Goal: Information Seeking & Learning: Find specific fact

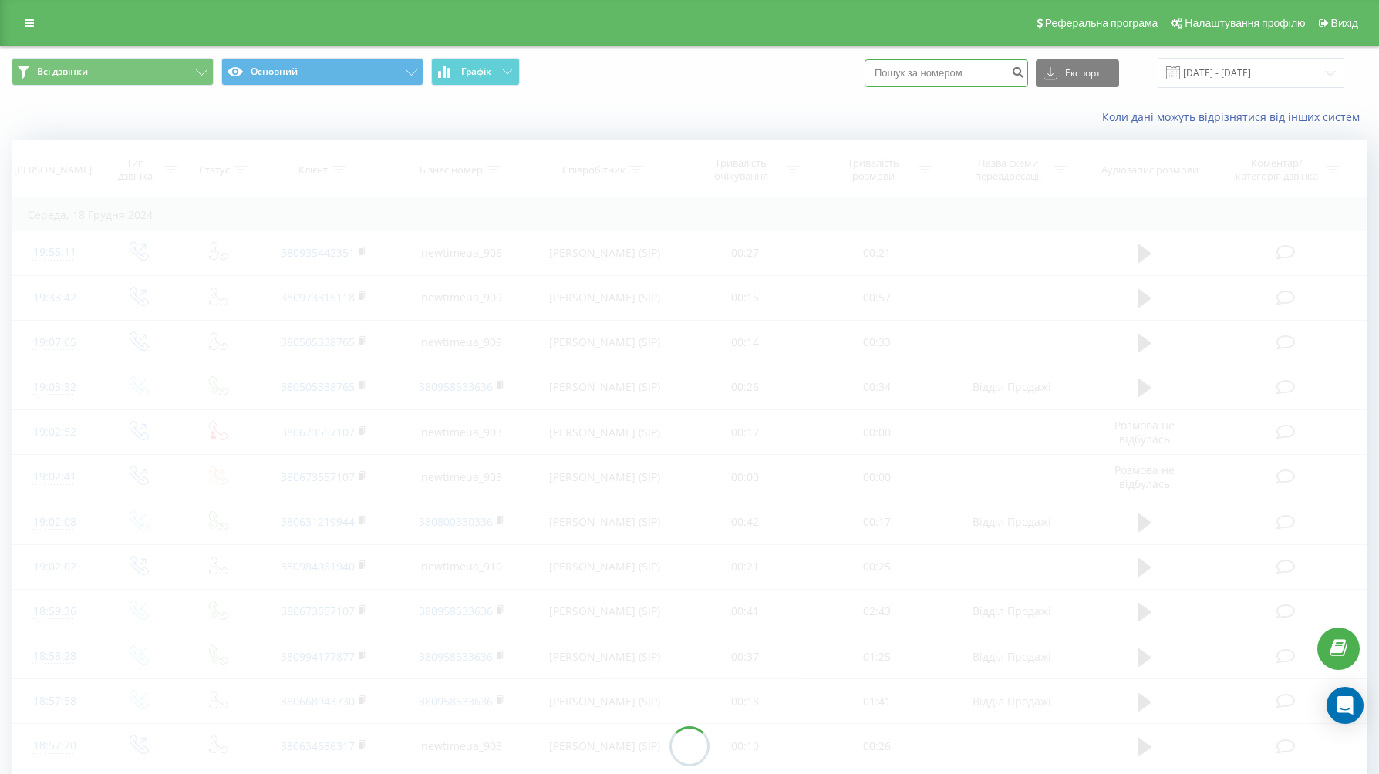
click at [928, 75] on input at bounding box center [945, 73] width 163 height 28
paste input "067 684 89 95"
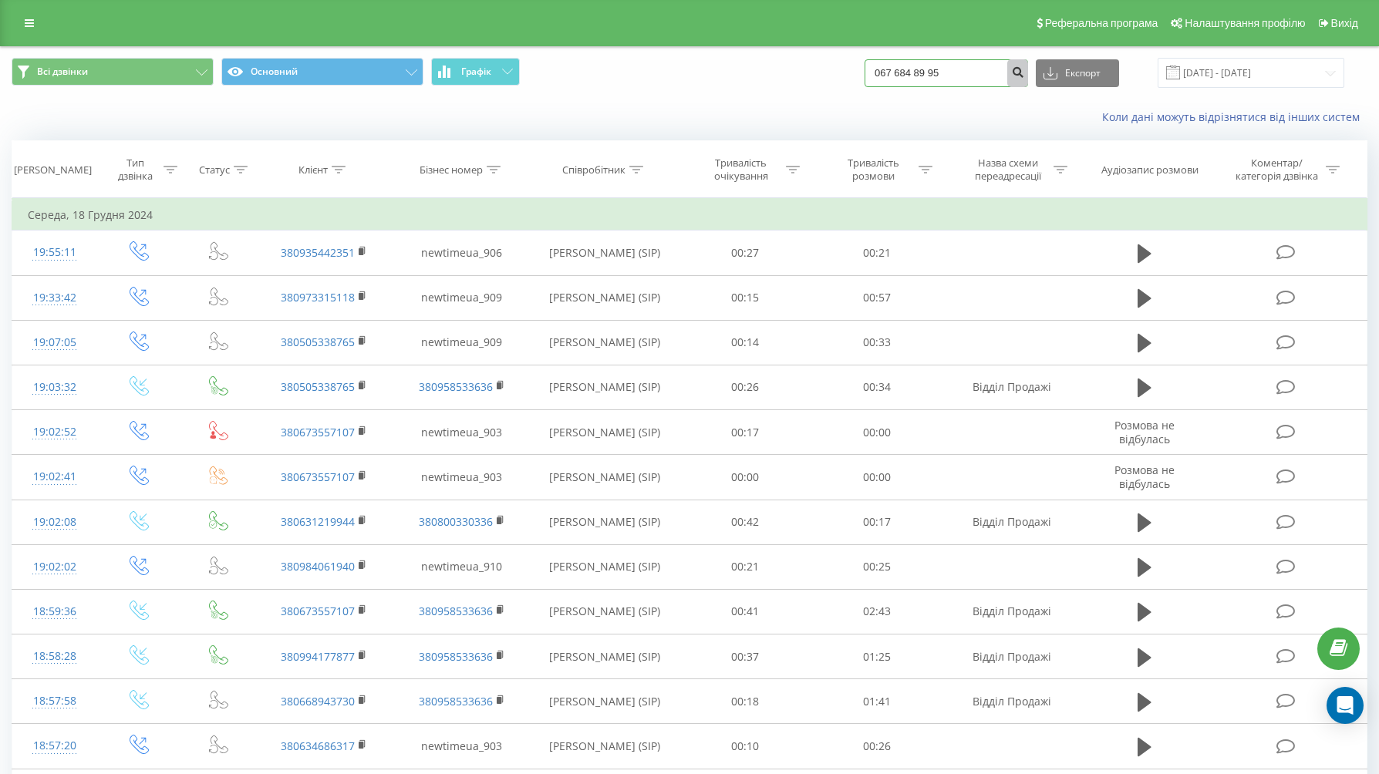
type input "067 684 89 95"
click at [1024, 69] on icon "submit" at bounding box center [1017, 70] width 13 height 9
click at [934, 83] on input at bounding box center [945, 73] width 163 height 28
paste input "099 437 82 83"
type input "099 437 82 83"
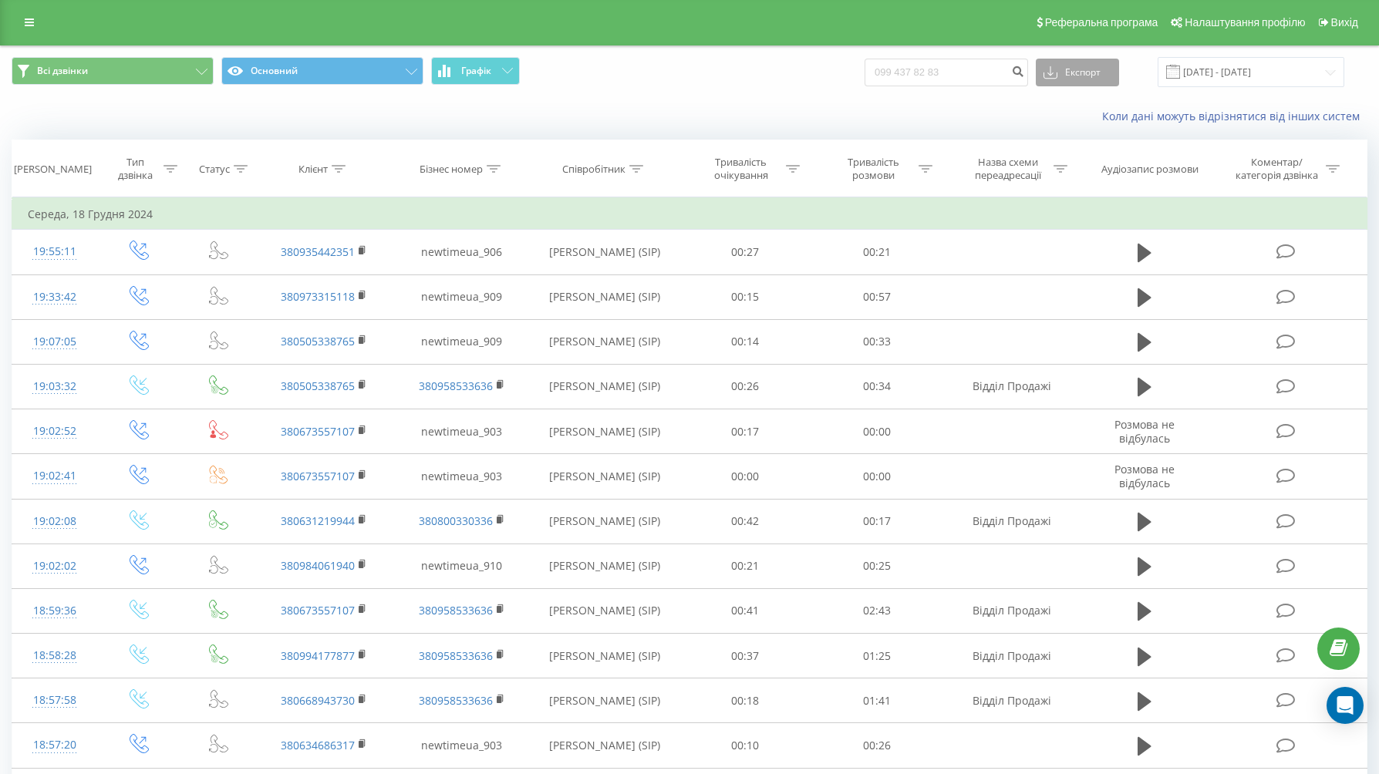
click at [1106, 77] on button "Експорт" at bounding box center [1076, 73] width 83 height 28
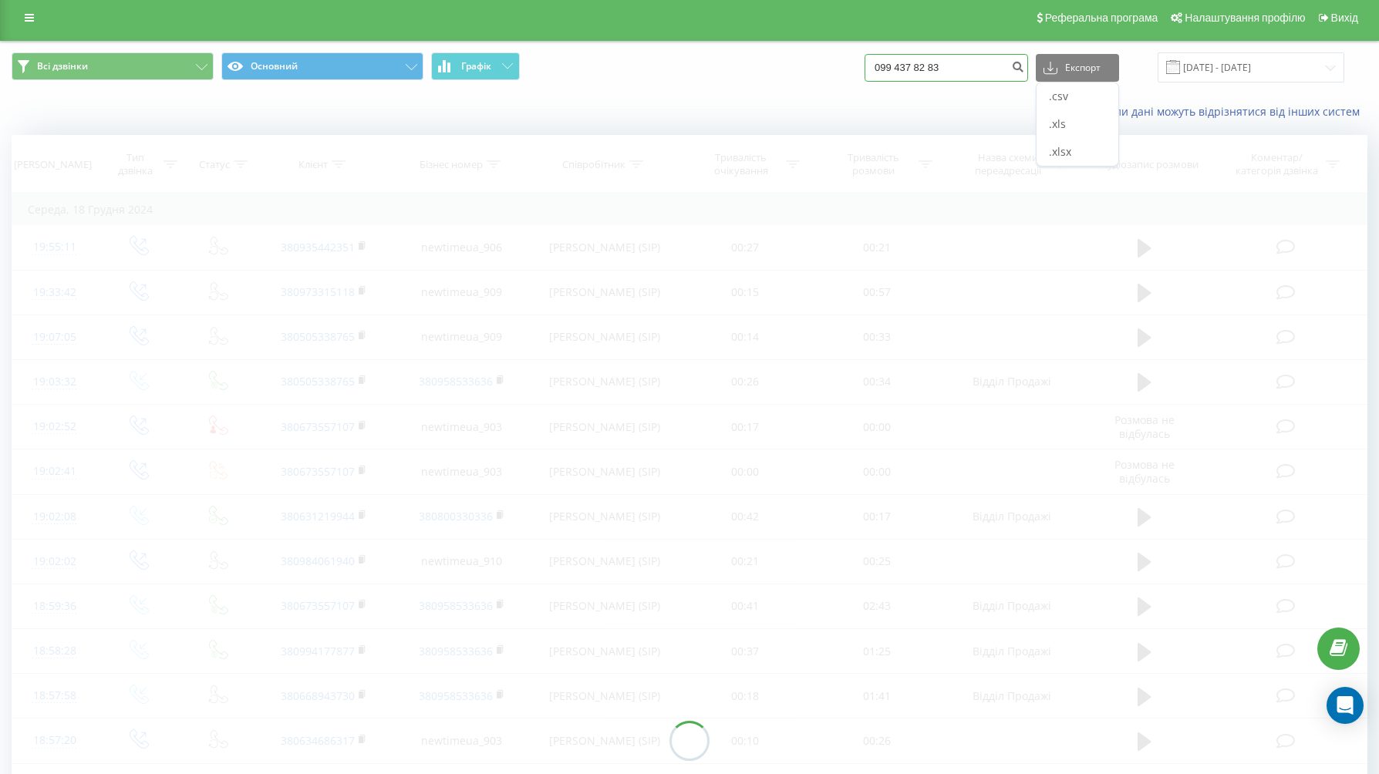
click at [1015, 72] on input "099 437 82 83" at bounding box center [945, 68] width 163 height 28
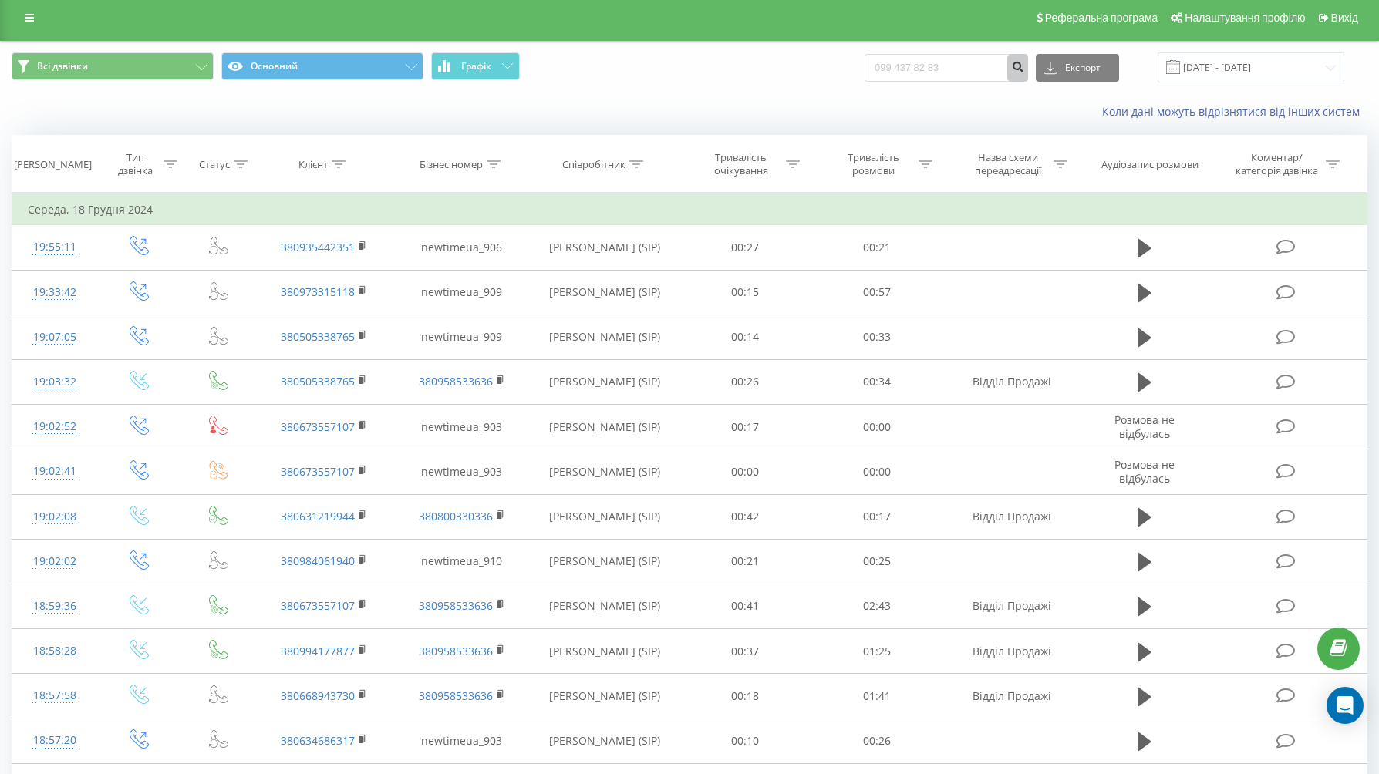
click at [1024, 67] on icon "submit" at bounding box center [1017, 64] width 13 height 9
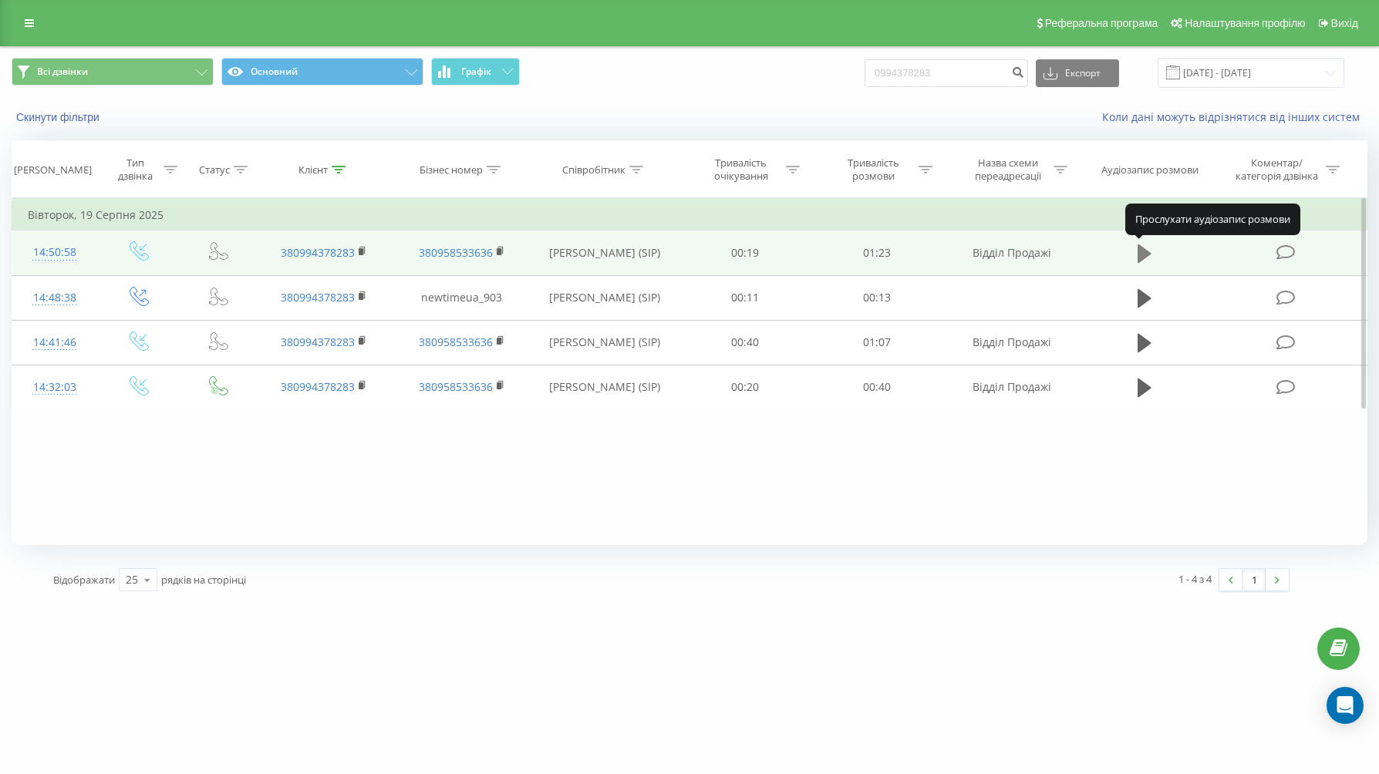
click at [1143, 249] on icon at bounding box center [1144, 253] width 14 height 19
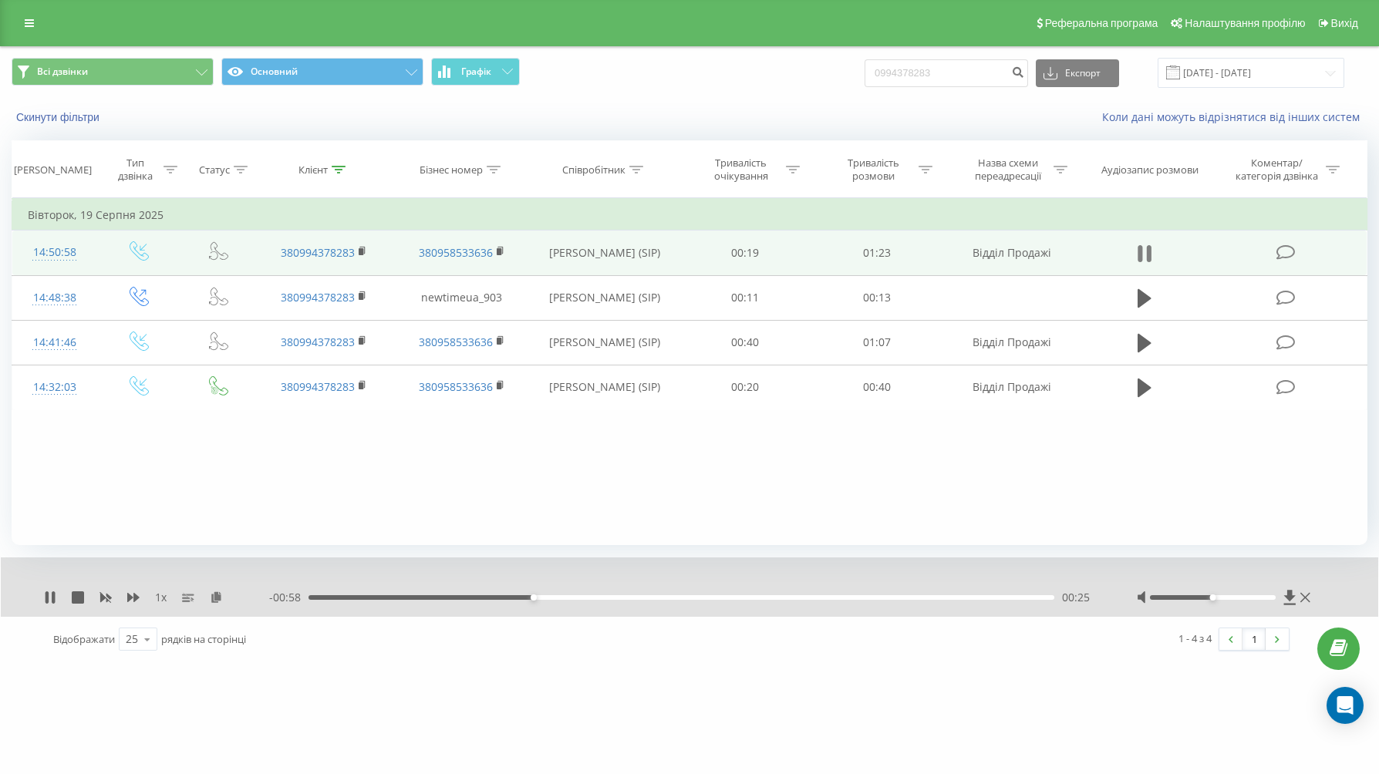
click at [1153, 250] on button at bounding box center [1144, 253] width 23 height 23
